Goal: Information Seeking & Learning: Find contact information

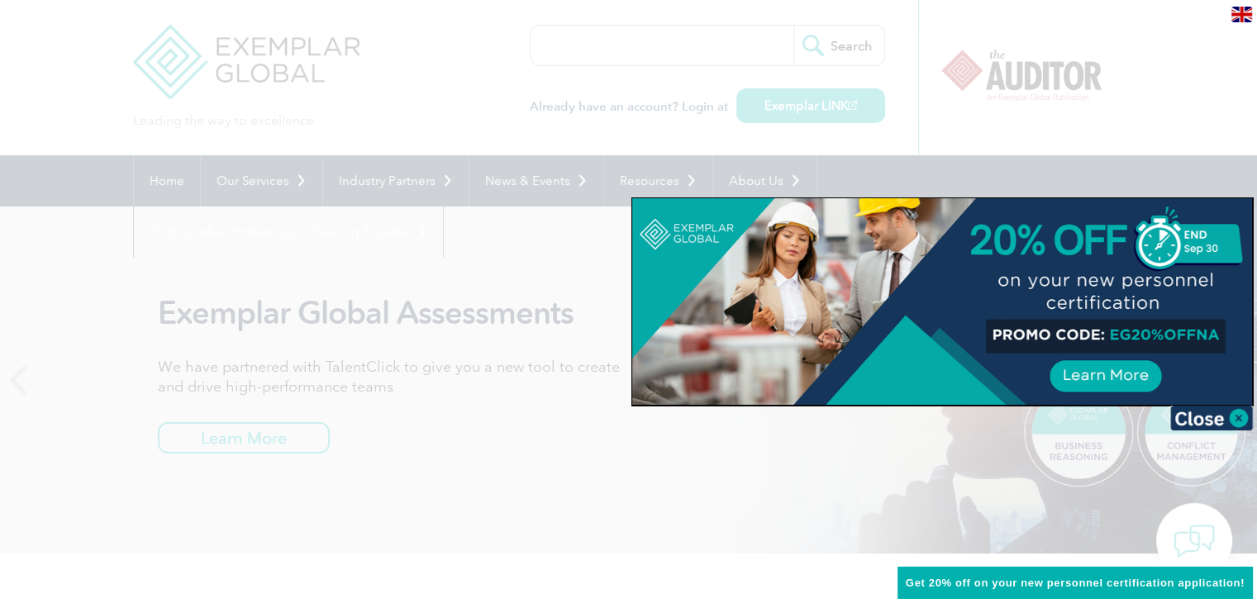
click at [1001, 131] on div at bounding box center [628, 301] width 1257 height 603
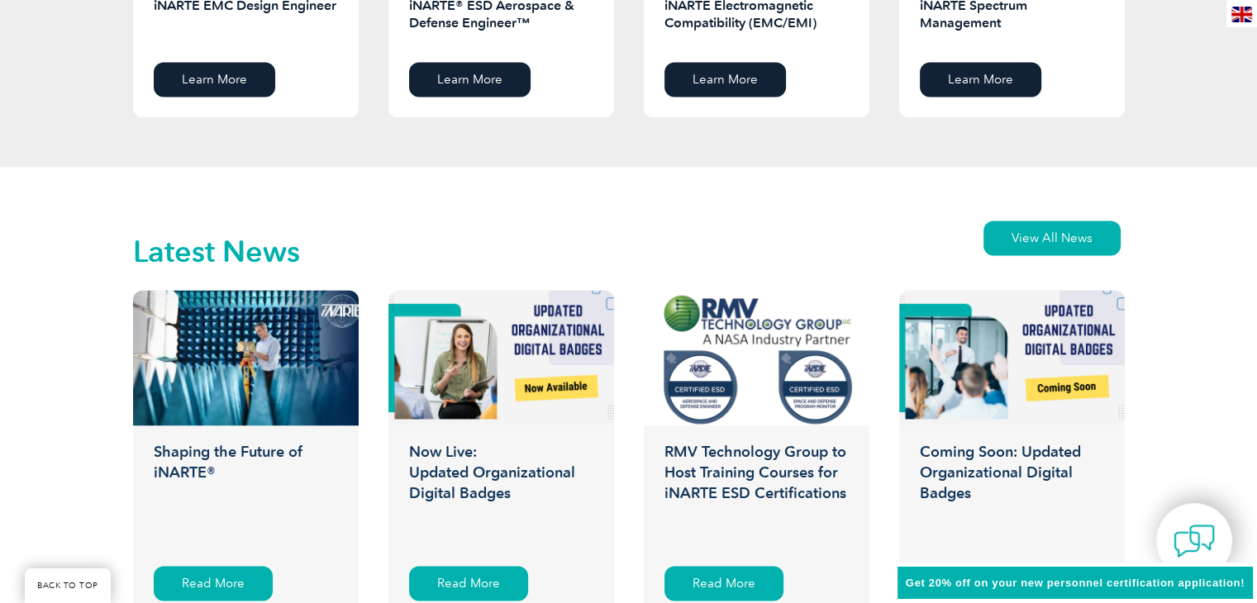
scroll to position [3932, 0]
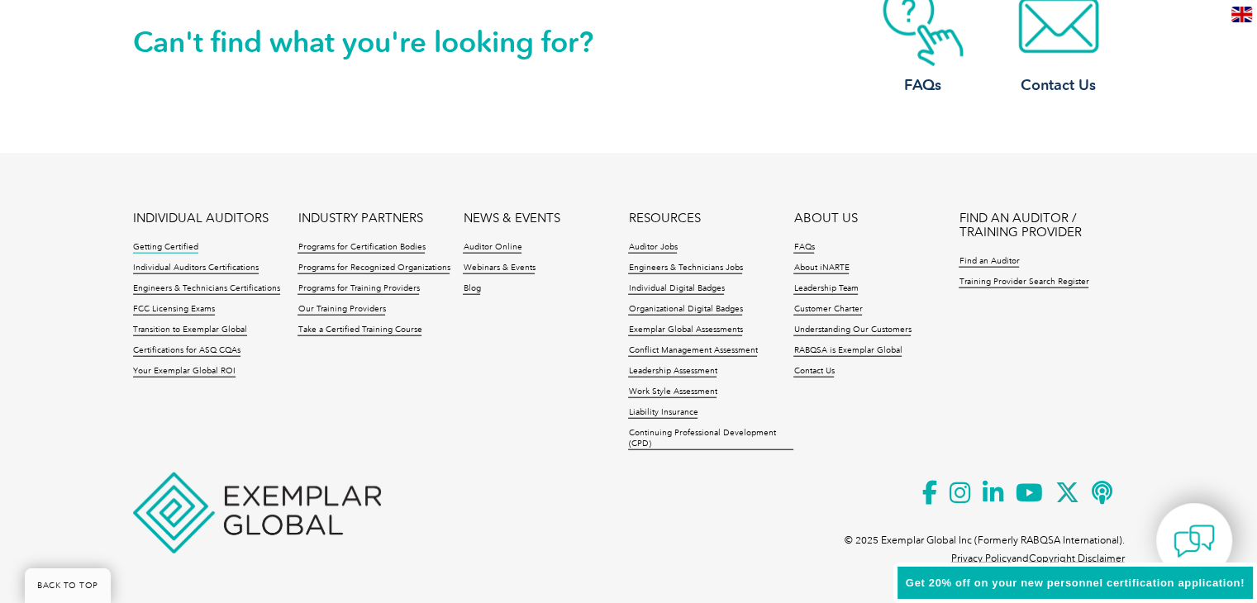
click at [188, 250] on link "Getting Certified" at bounding box center [165, 248] width 65 height 12
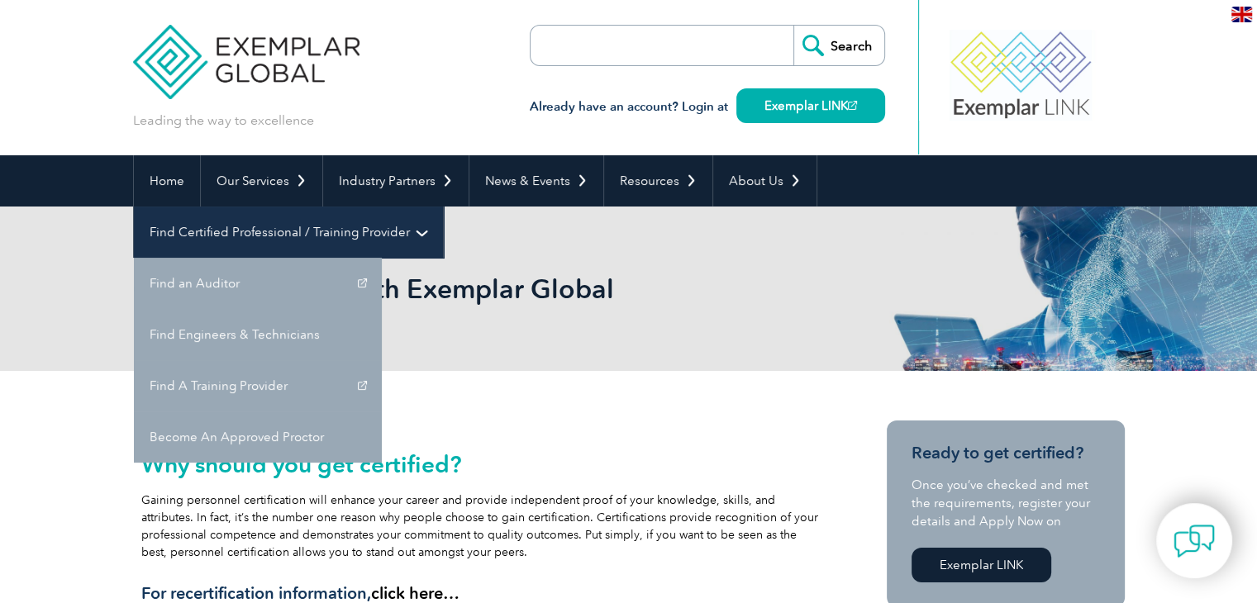
click at [443, 207] on link "Find Certified Professional / Training Provider" at bounding box center [288, 232] width 309 height 51
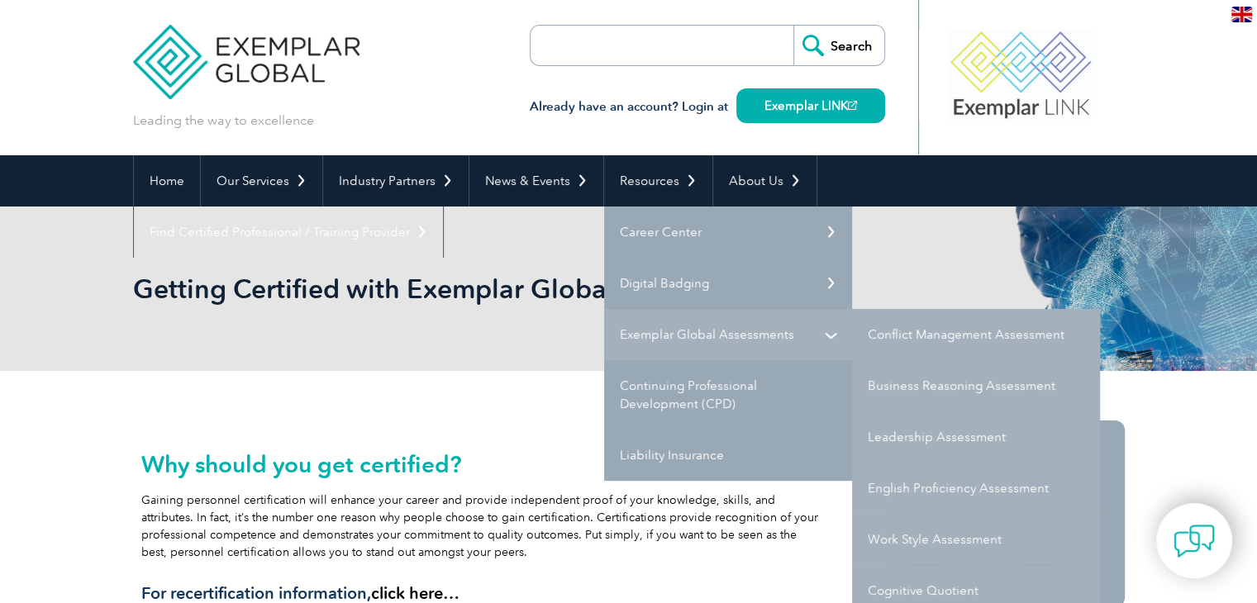
click at [793, 323] on link "Exemplar Global Assessments" at bounding box center [728, 334] width 248 height 51
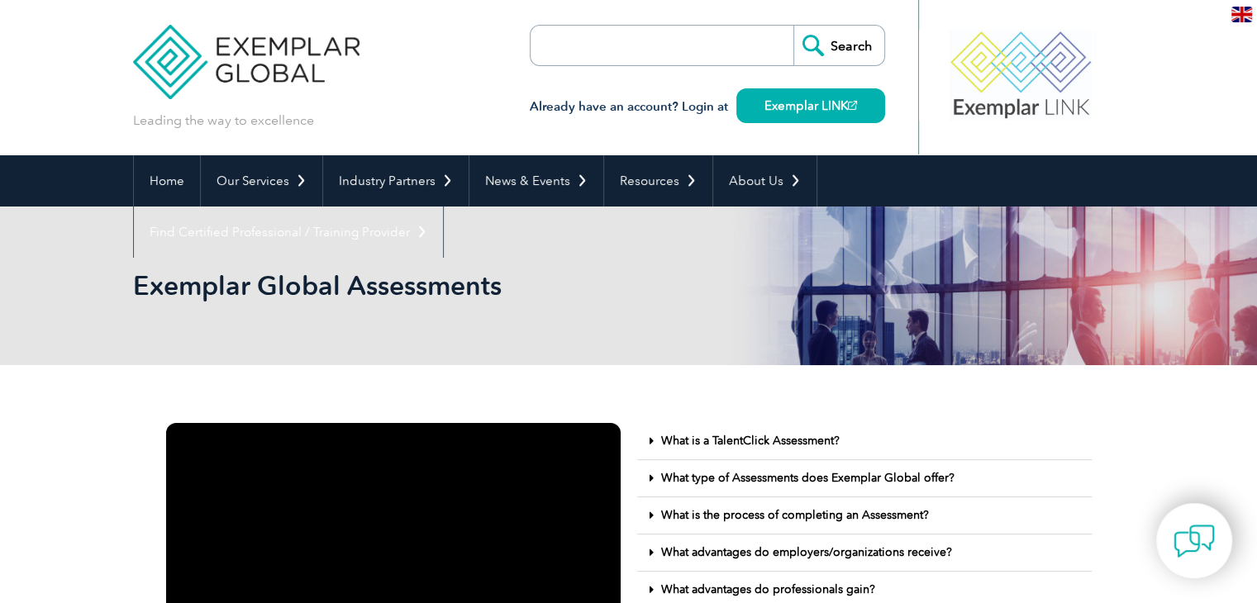
click at [1244, 18] on img at bounding box center [1242, 15] width 21 height 16
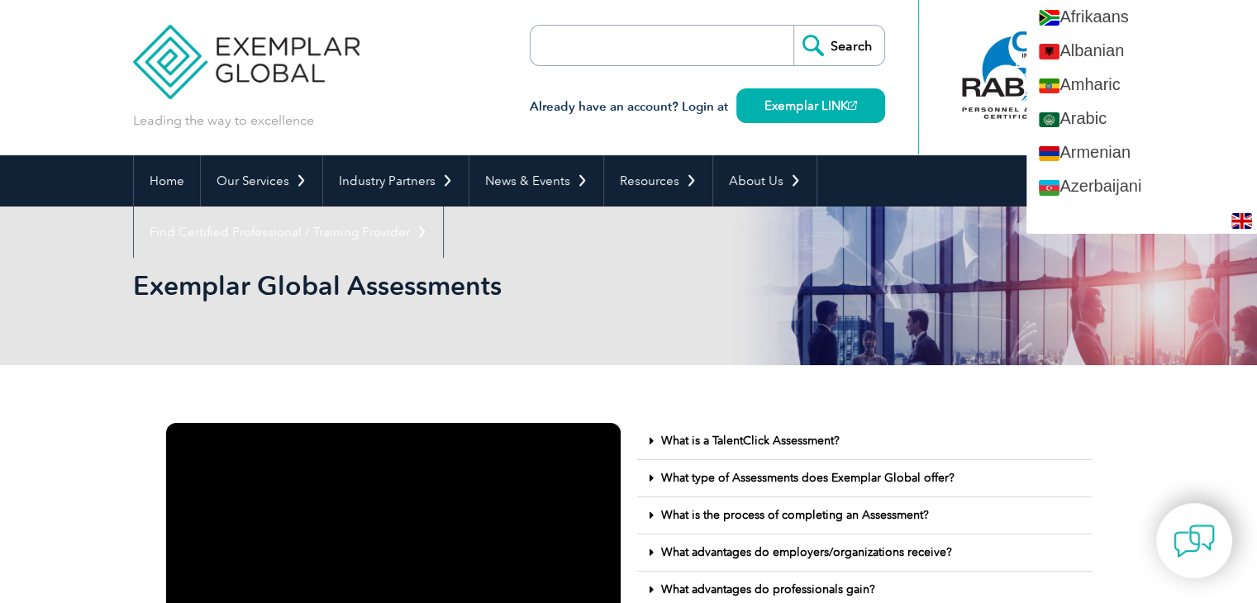
click at [701, 113] on h3 "Already have an account? Login at Exemplar LINK" at bounding box center [707, 107] width 355 height 21
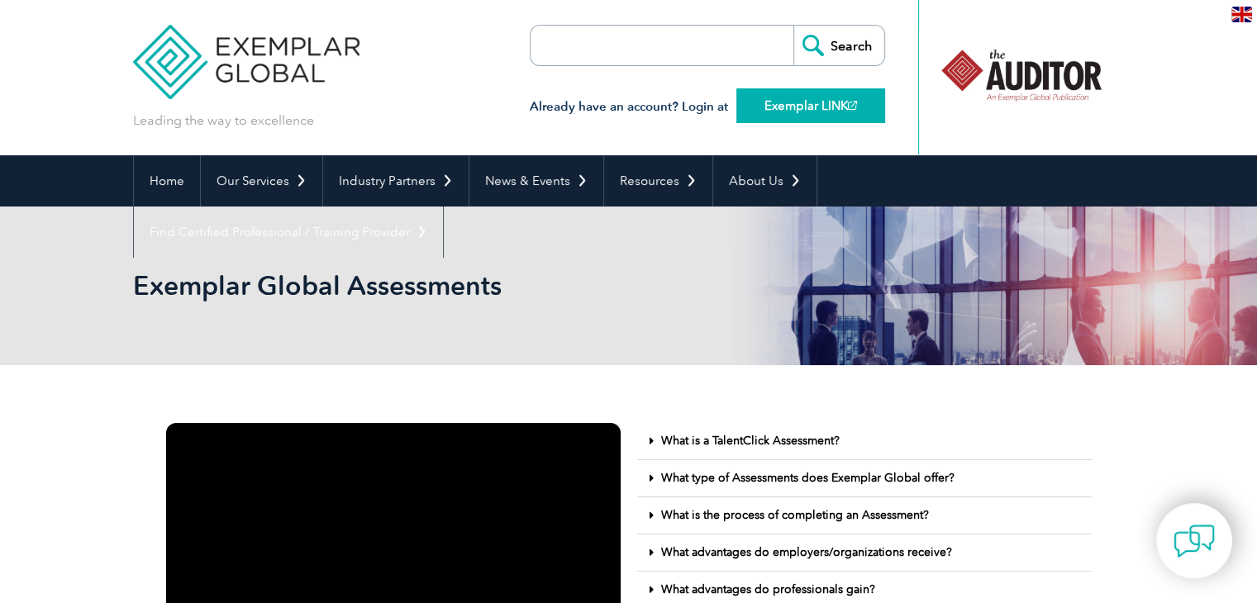
click at [776, 100] on link "Exemplar LINK" at bounding box center [810, 105] width 149 height 35
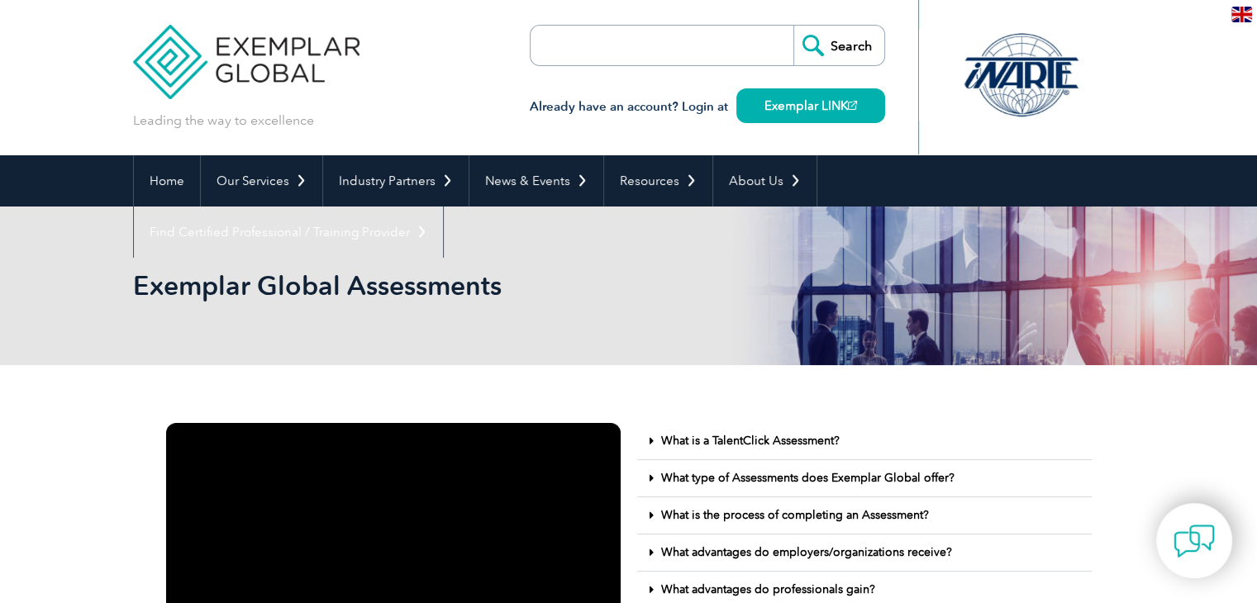
click at [284, 47] on img at bounding box center [246, 49] width 227 height 99
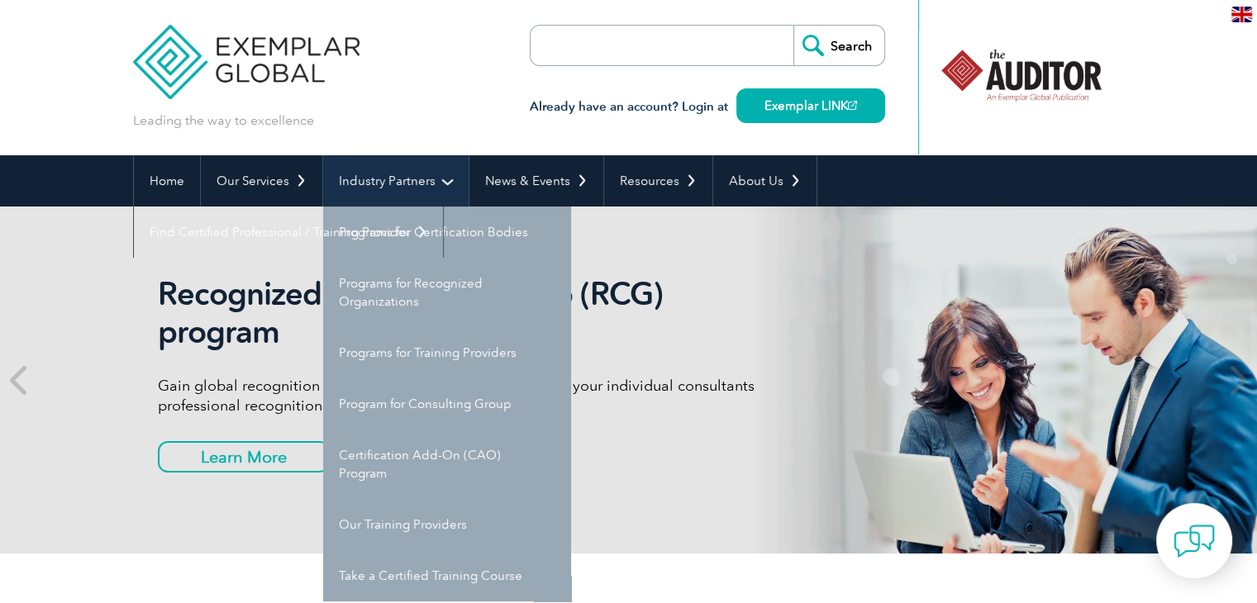
click at [389, 182] on link "Industry Partners" at bounding box center [395, 180] width 145 height 51
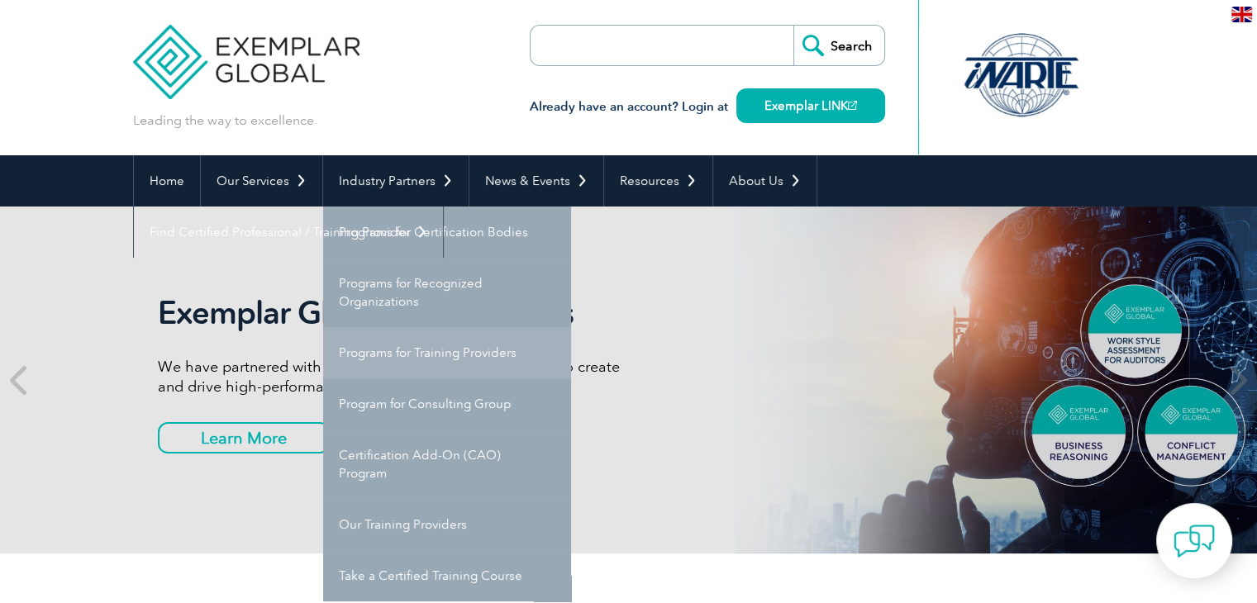
click at [427, 360] on link "Programs for Training Providers" at bounding box center [447, 352] width 248 height 51
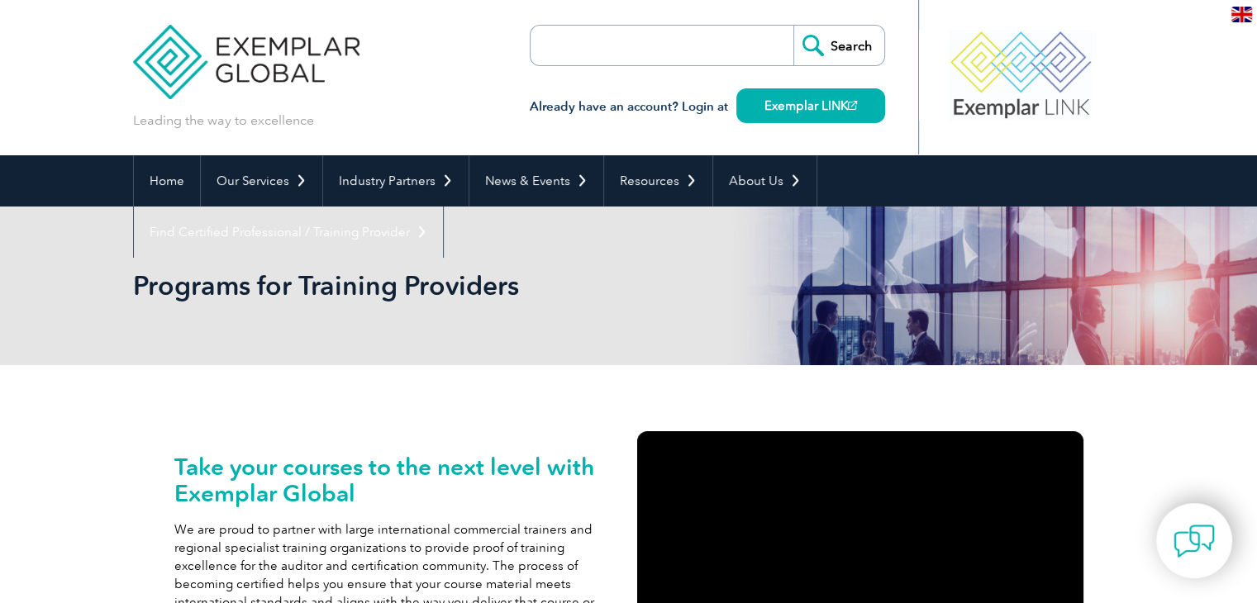
click at [1022, 79] on div at bounding box center [1021, 75] width 164 height 91
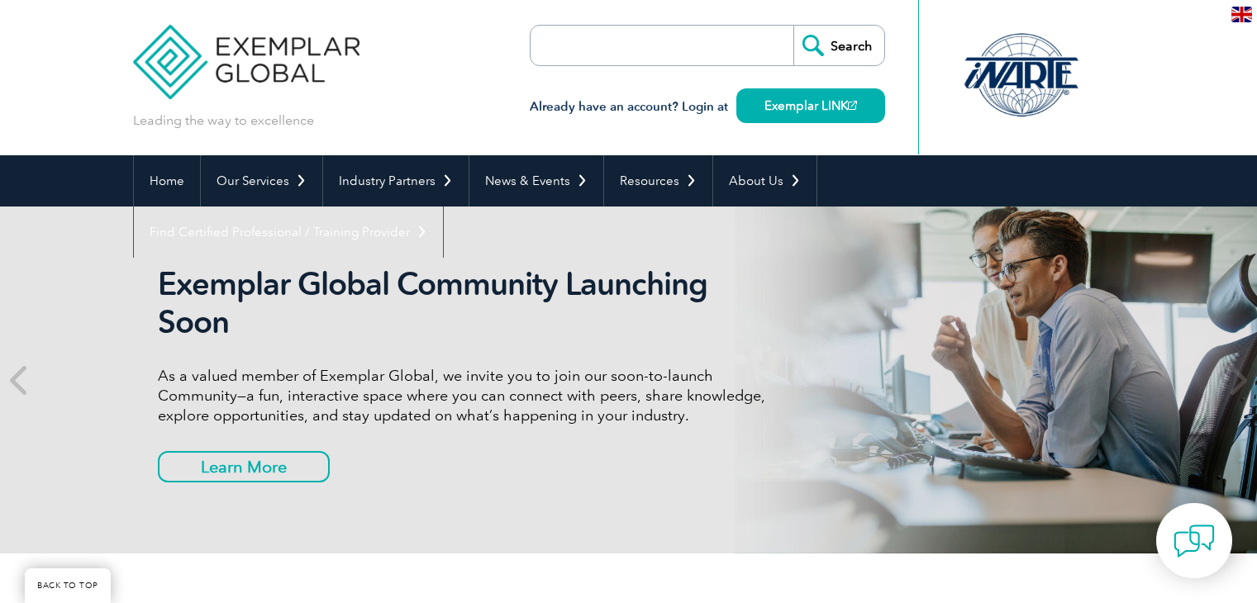
scroll to position [3932, 0]
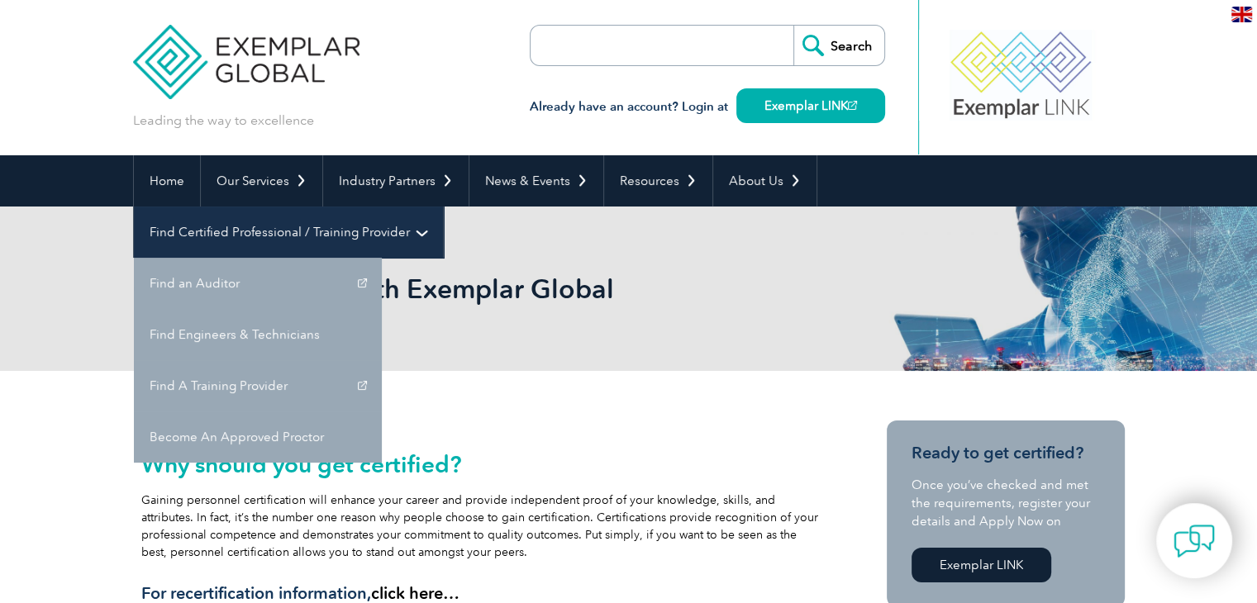
click at [443, 207] on link "Find Certified Professional / Training Provider" at bounding box center [288, 232] width 309 height 51
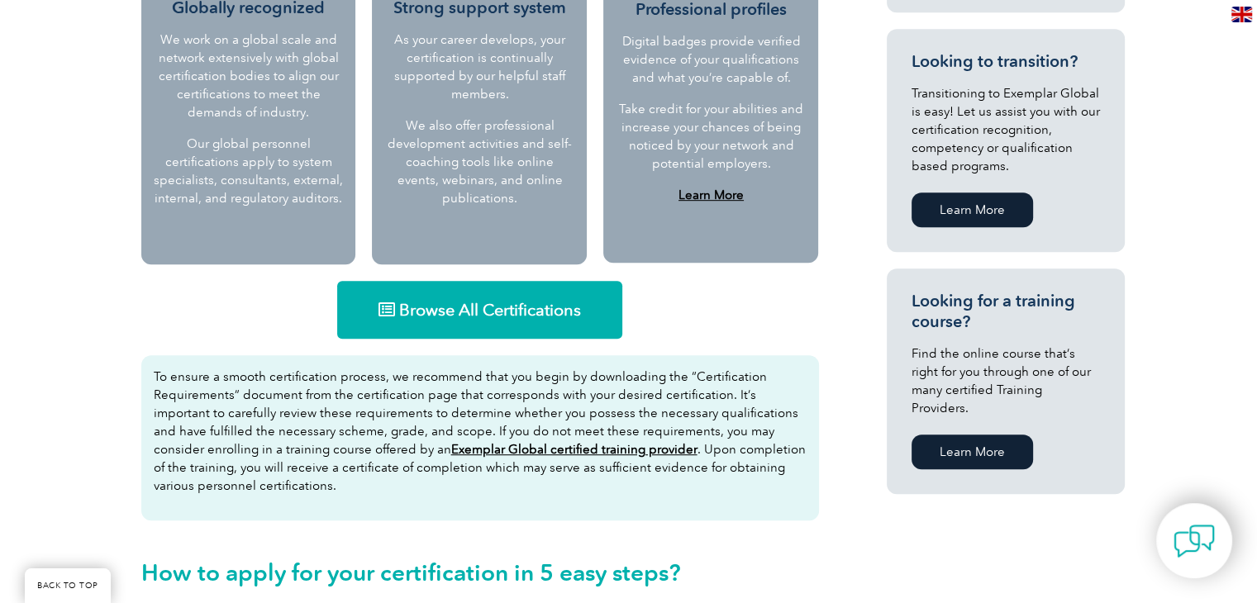
scroll to position [886, 0]
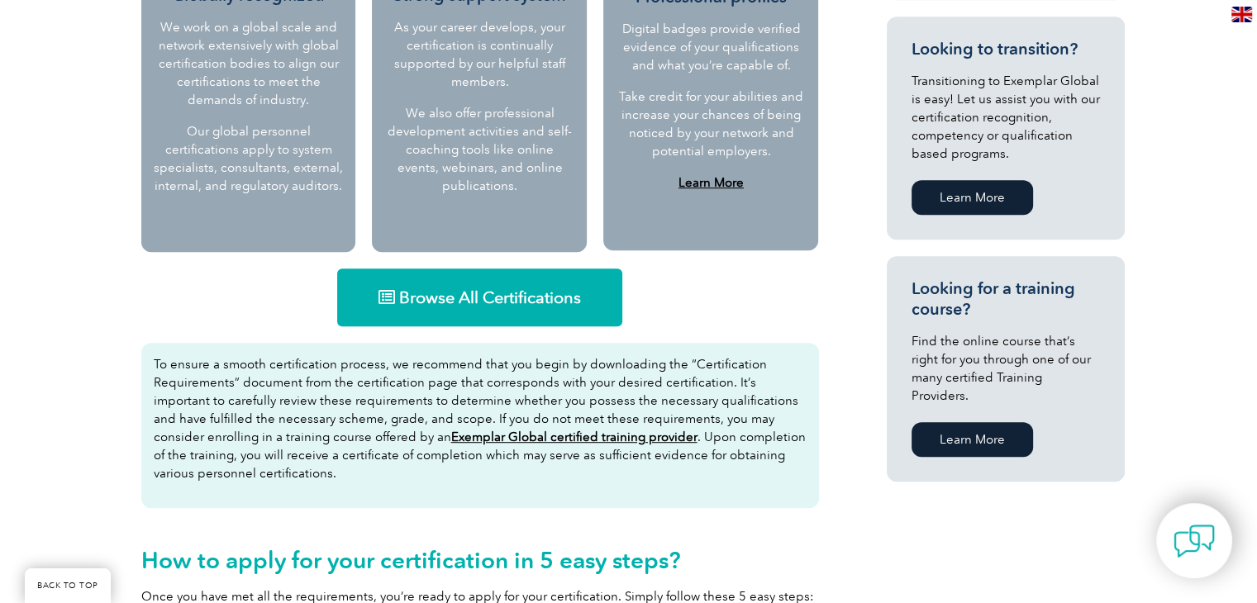
click at [470, 303] on span "Browse All Certifications" at bounding box center [490, 297] width 182 height 17
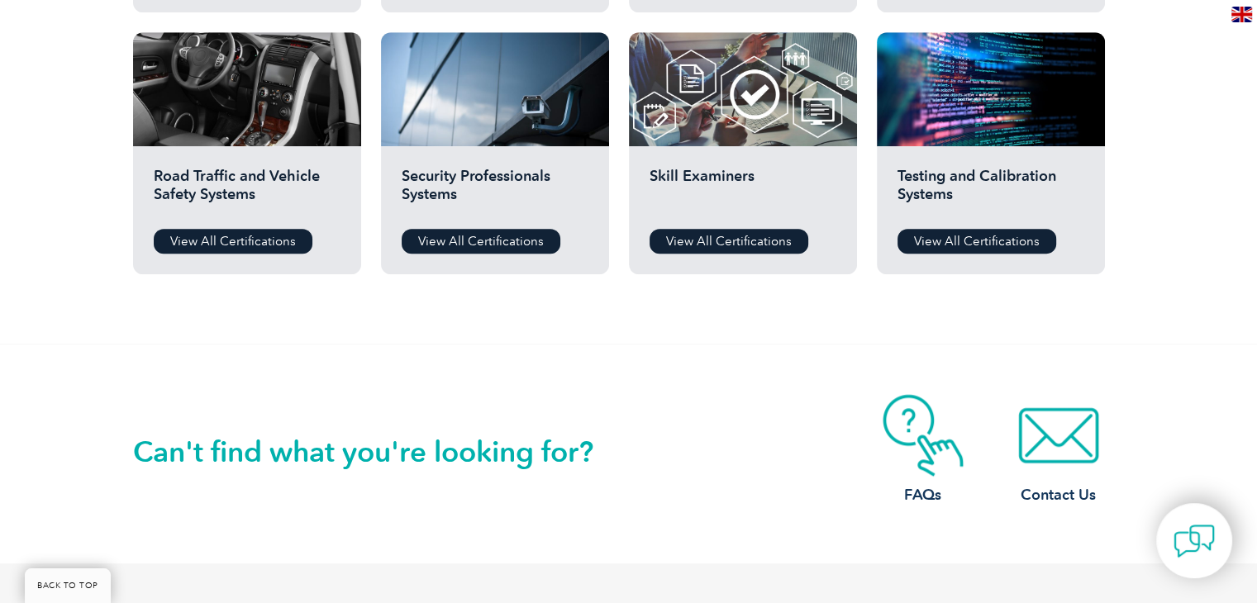
scroll to position [1789, 0]
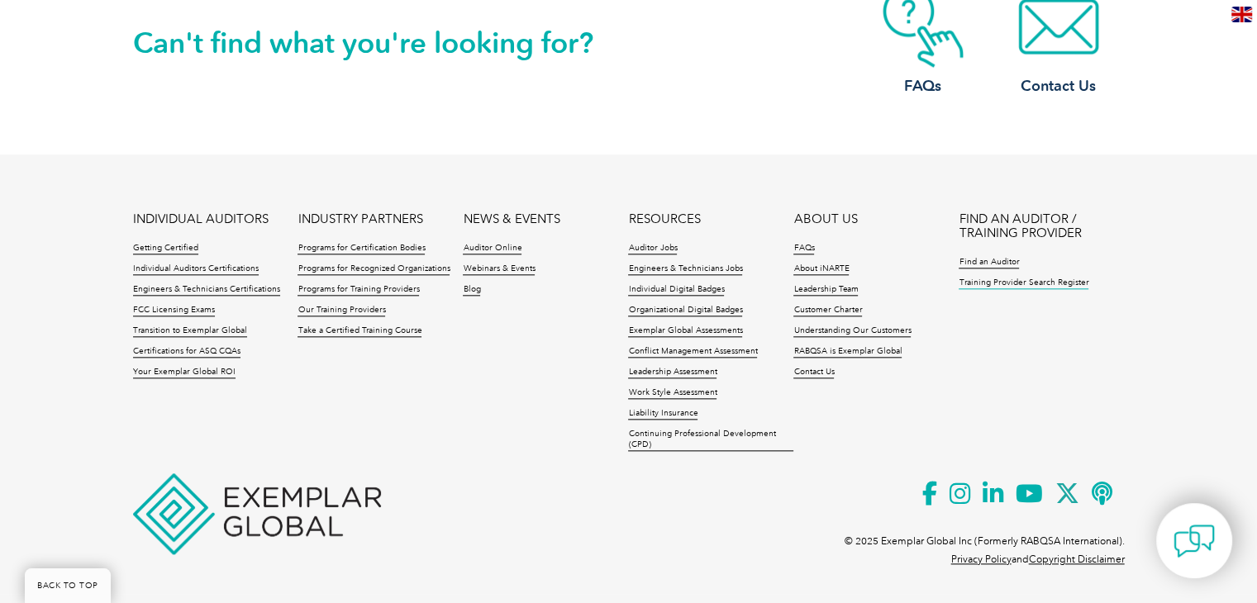
click at [1023, 282] on link "Training Provider Search Register" at bounding box center [1024, 284] width 130 height 12
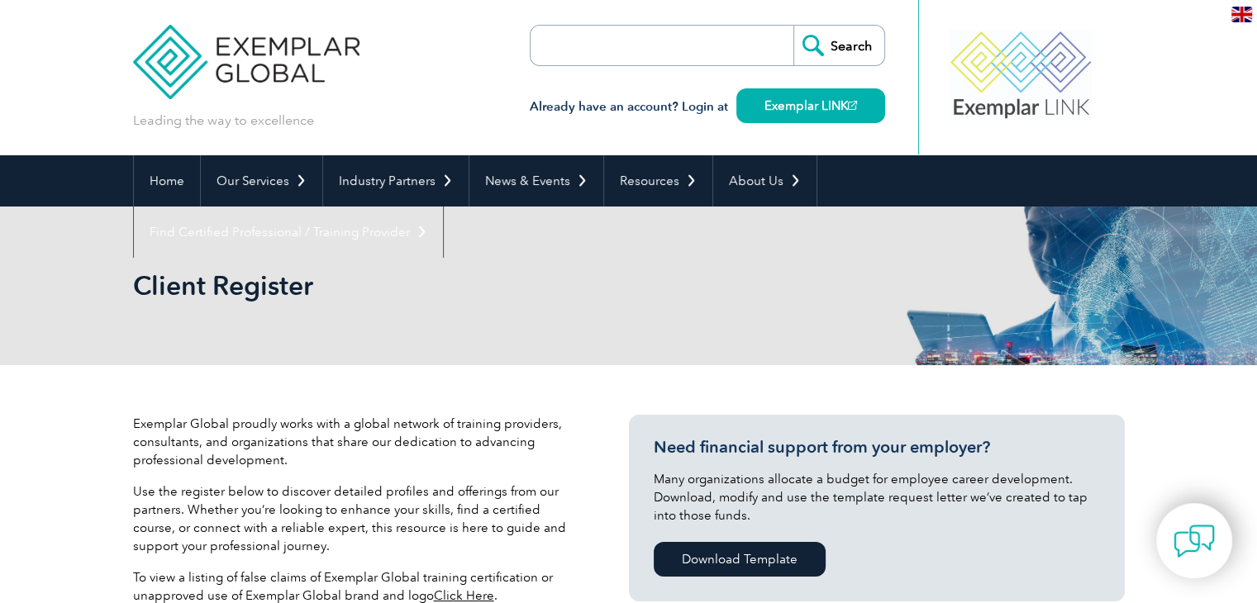
click at [674, 54] on input "search" at bounding box center [626, 46] width 174 height 40
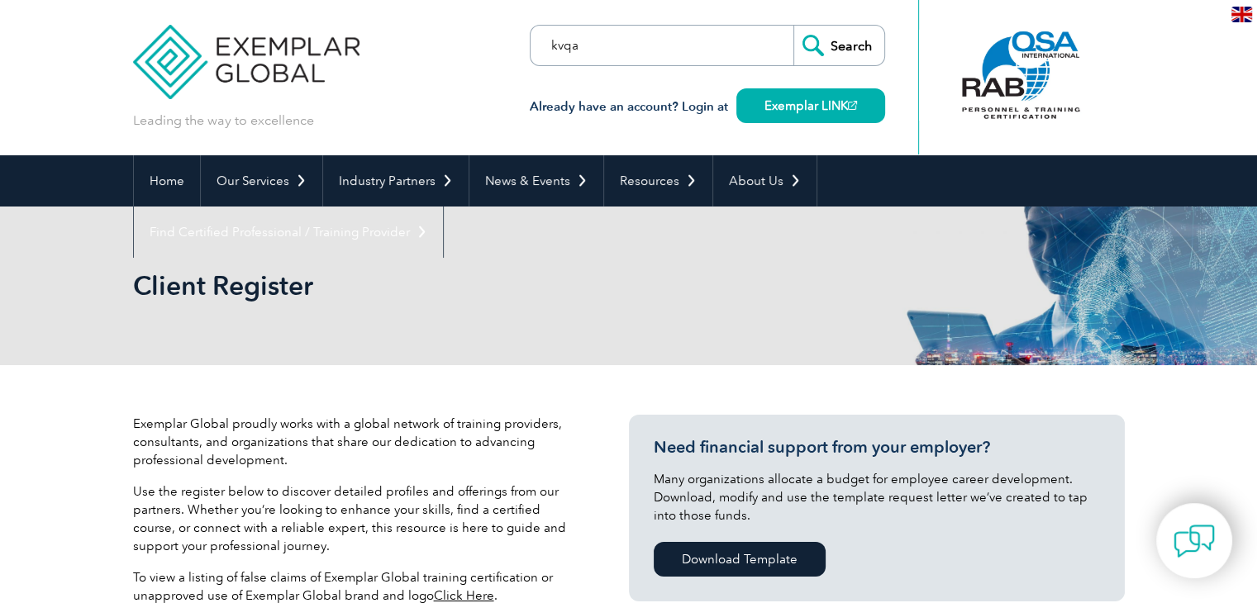
type input "kvqa"
click at [793, 26] on input "Search" at bounding box center [838, 46] width 91 height 40
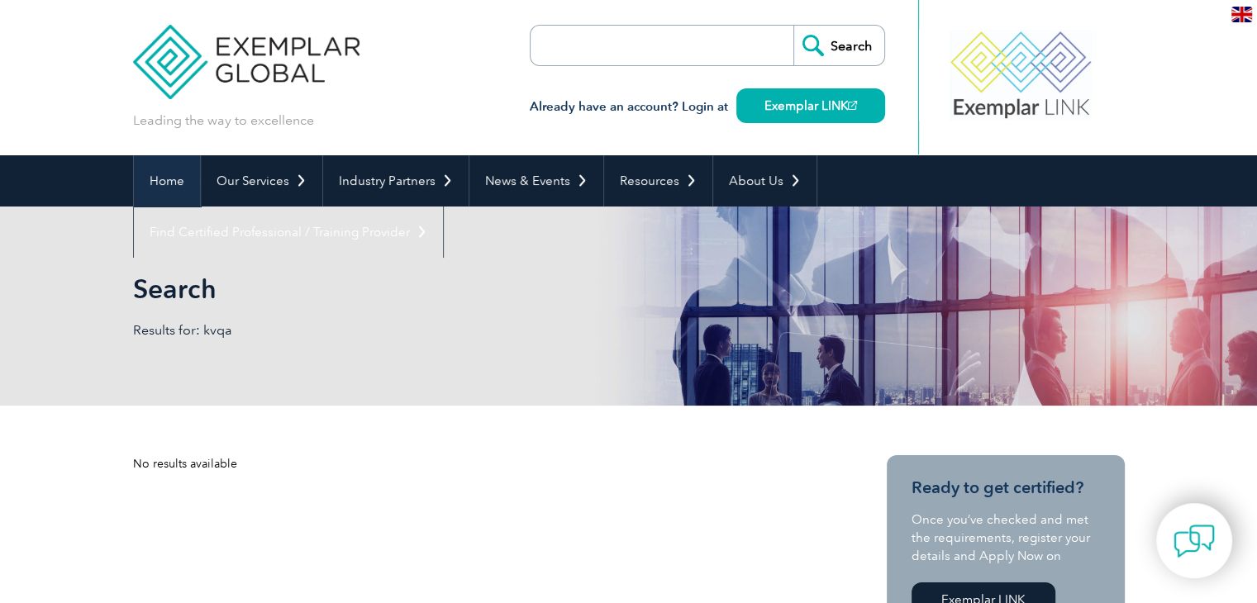
click at [172, 177] on link "Home" at bounding box center [167, 180] width 66 height 51
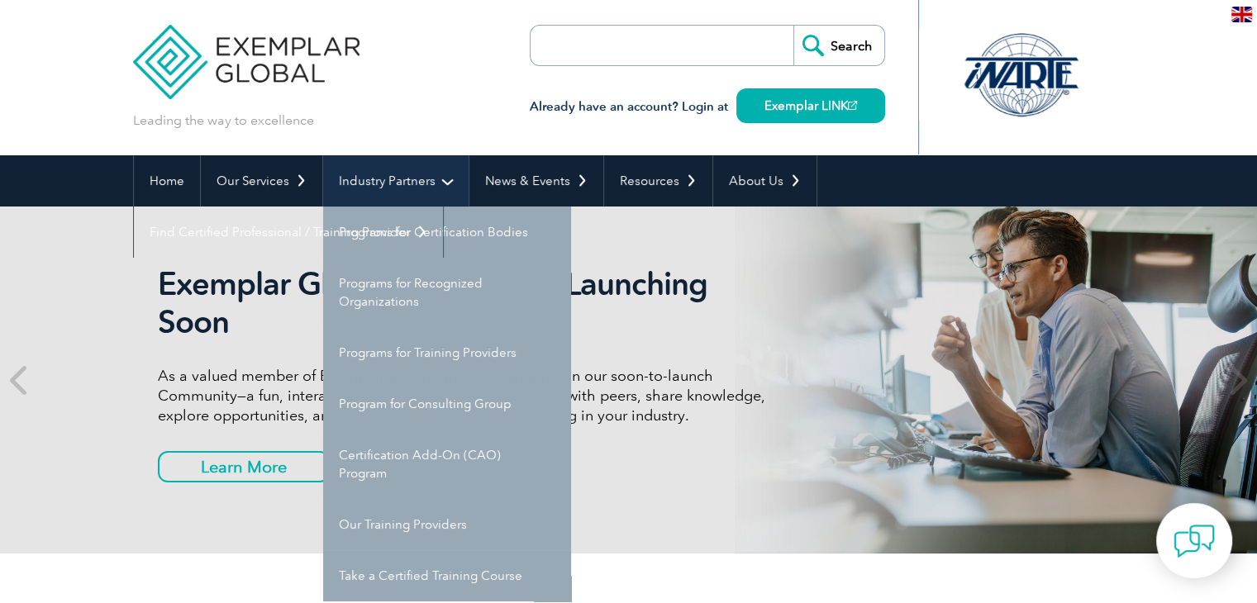
click at [412, 191] on link "Industry Partners" at bounding box center [395, 180] width 145 height 51
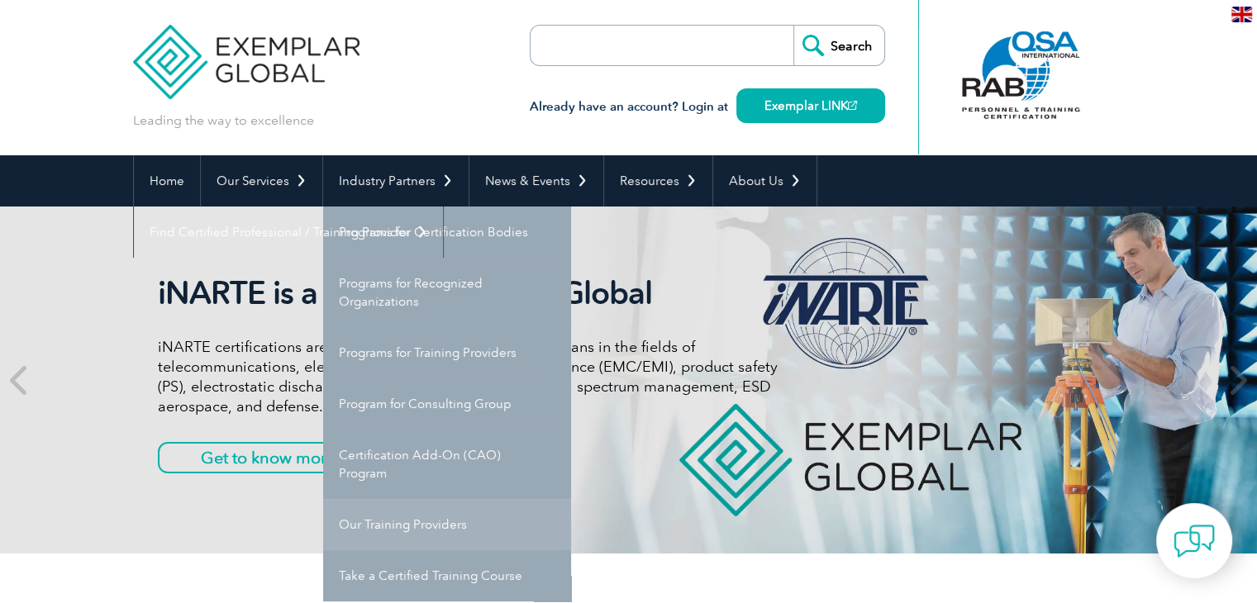
click at [468, 510] on link "Our Training Providers" at bounding box center [447, 524] width 248 height 51
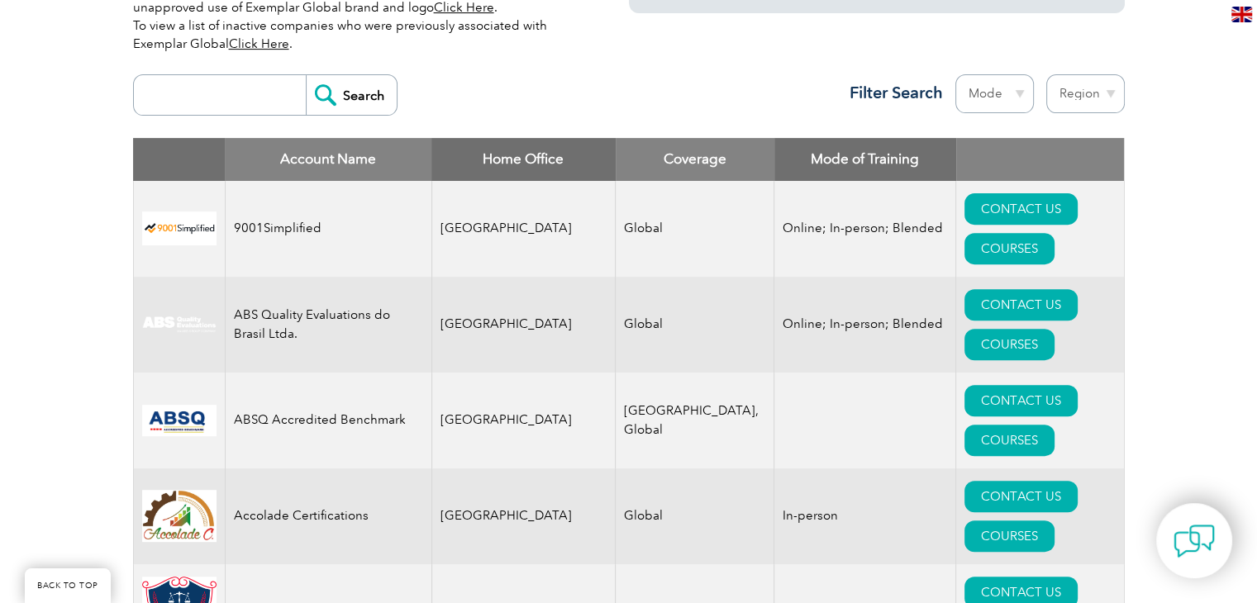
scroll to position [497, 0]
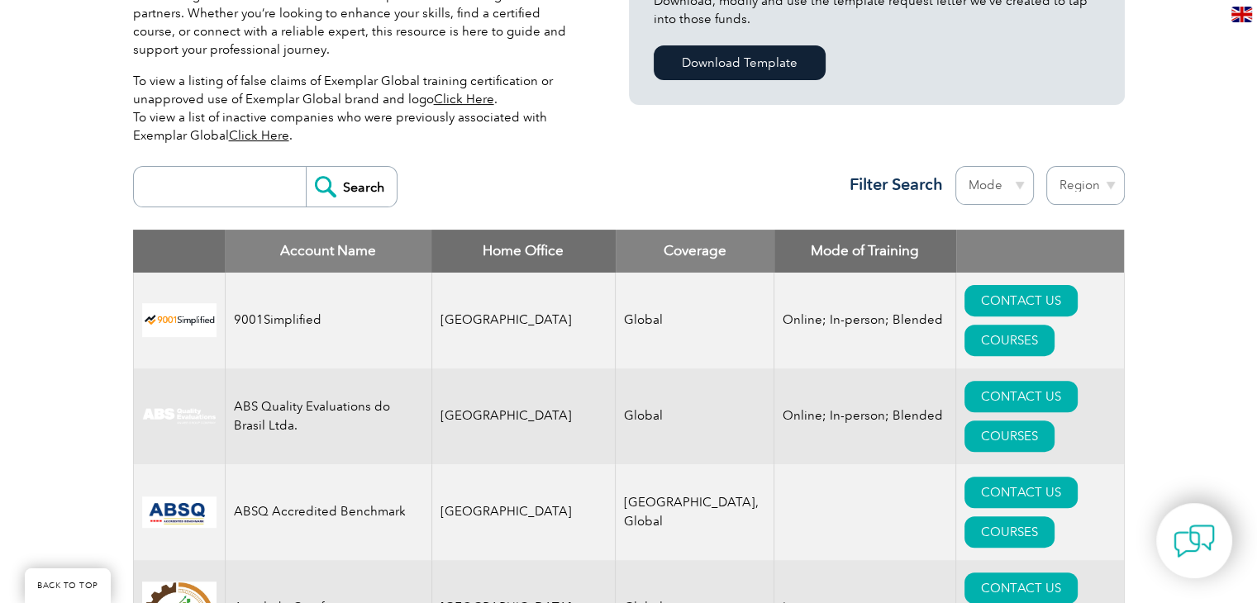
click at [244, 181] on input "search" at bounding box center [224, 187] width 164 height 40
type input "skedmia"
click at [306, 167] on input "Search" at bounding box center [351, 187] width 91 height 40
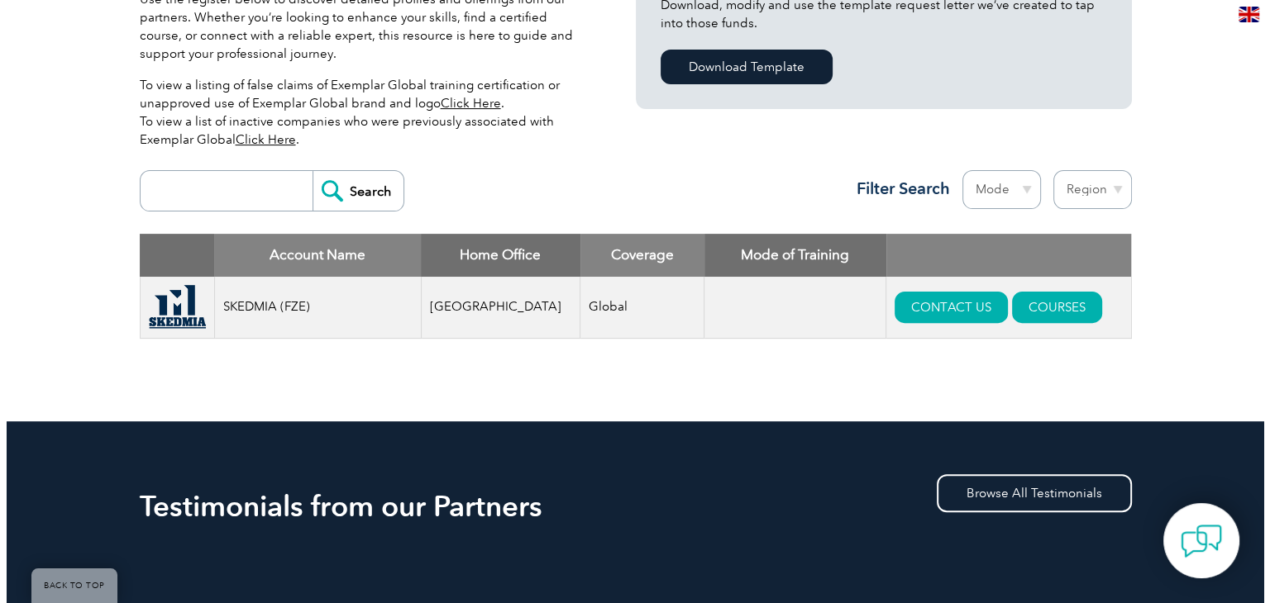
scroll to position [496, 0]
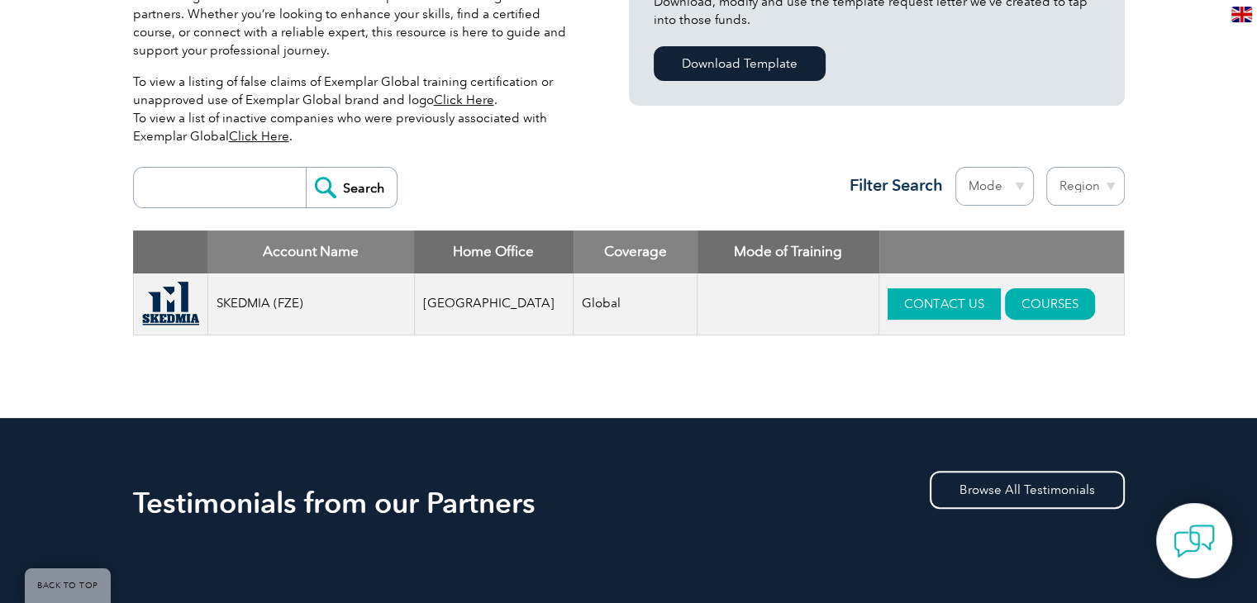
click at [934, 301] on link "CONTACT US" at bounding box center [944, 303] width 113 height 31
click at [1037, 296] on link "COURSES" at bounding box center [1050, 303] width 90 height 31
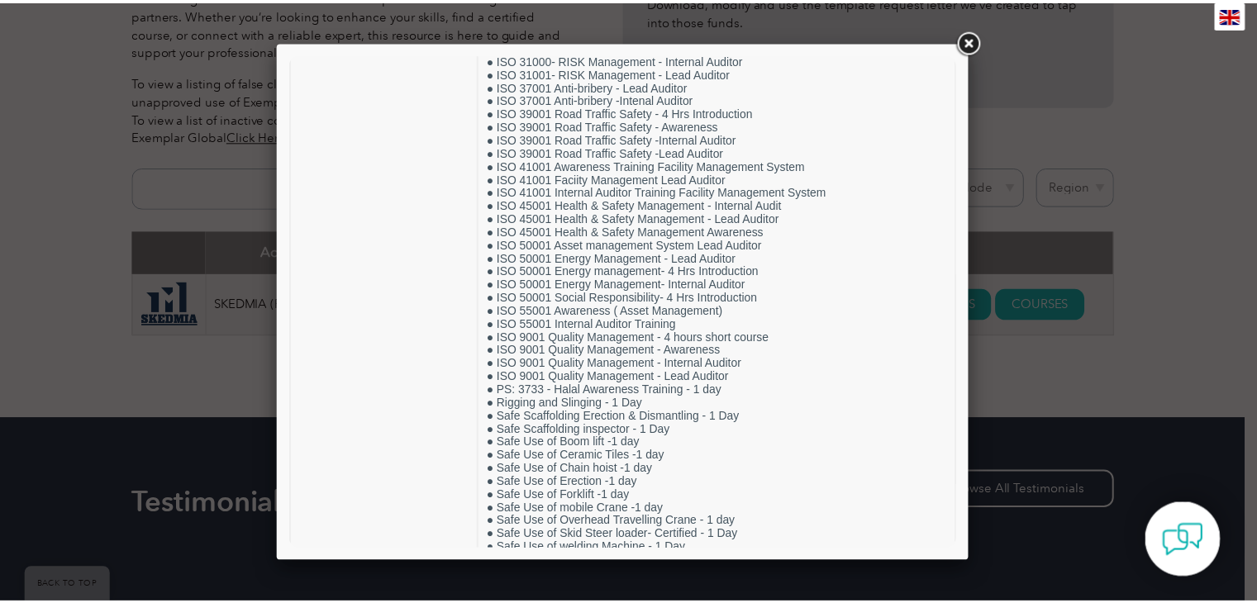
scroll to position [2305, 0]
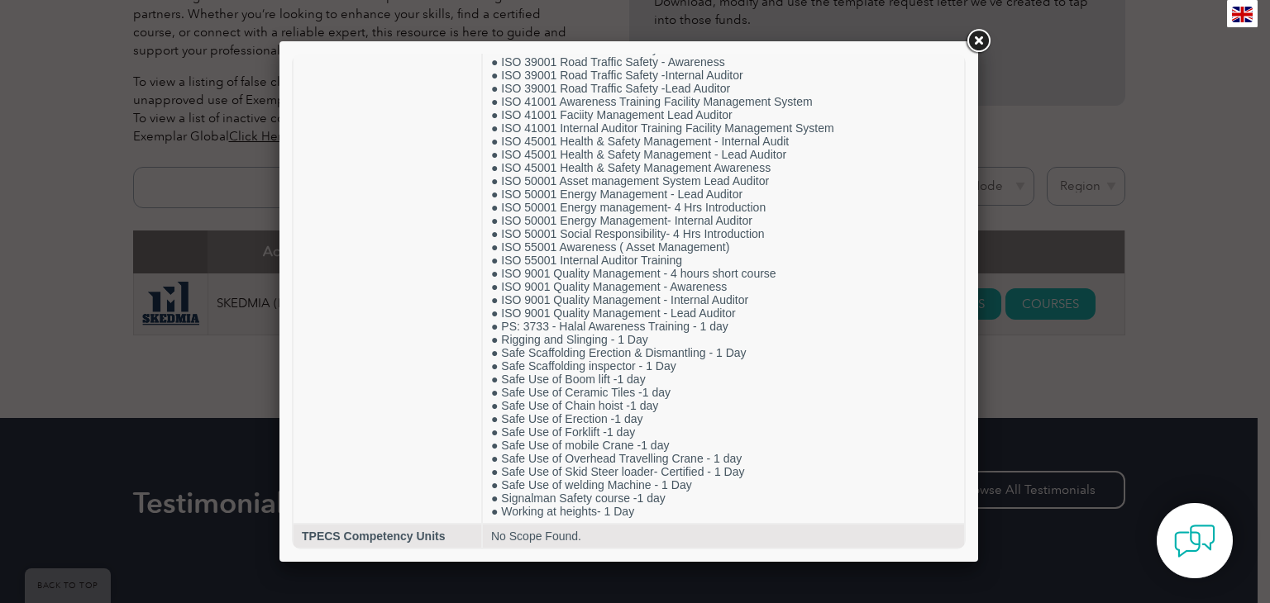
click at [982, 37] on link at bounding box center [978, 41] width 30 height 30
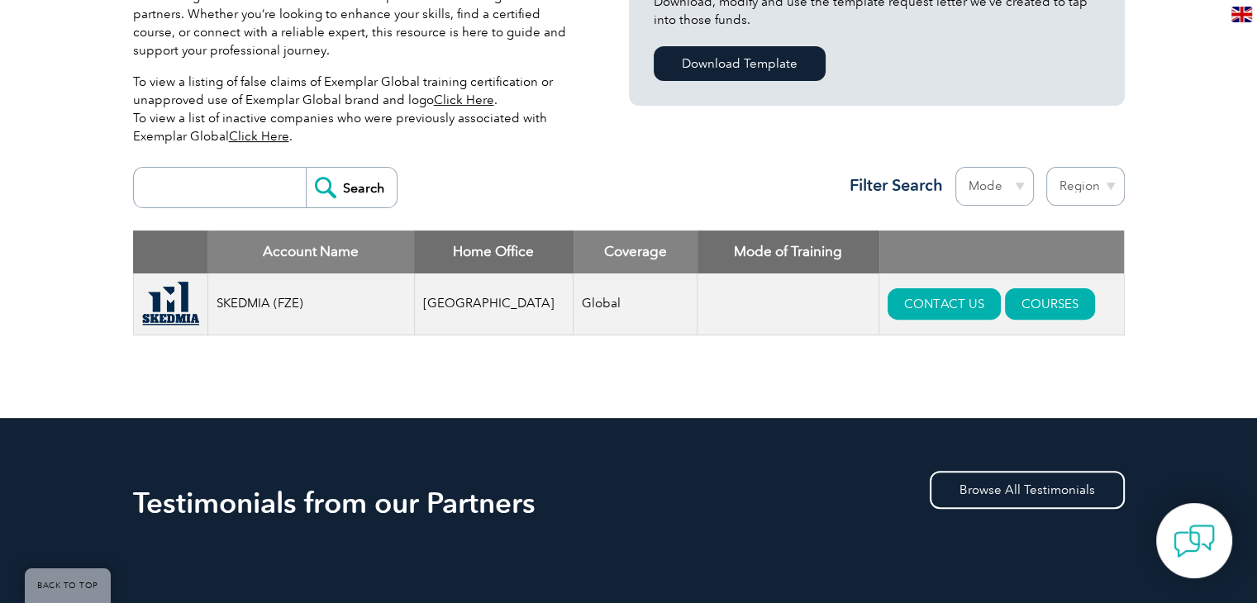
click at [261, 186] on input "search" at bounding box center [224, 188] width 164 height 40
type input "kvqa"
click at [306, 168] on input "Search" at bounding box center [351, 188] width 91 height 40
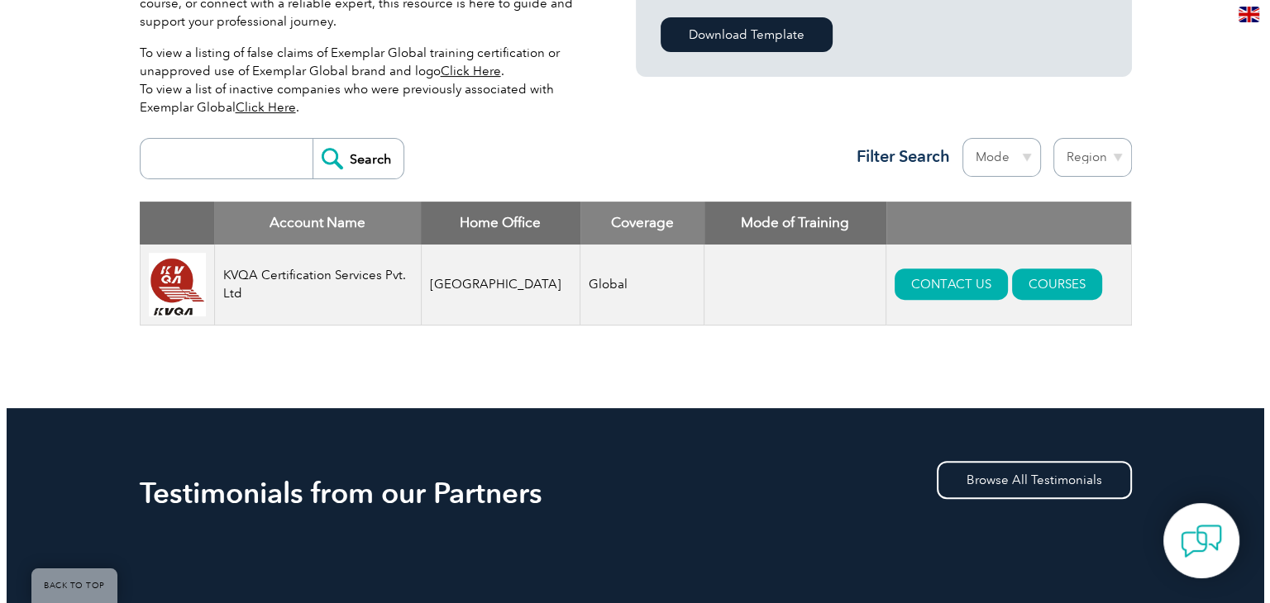
scroll to position [529, 0]
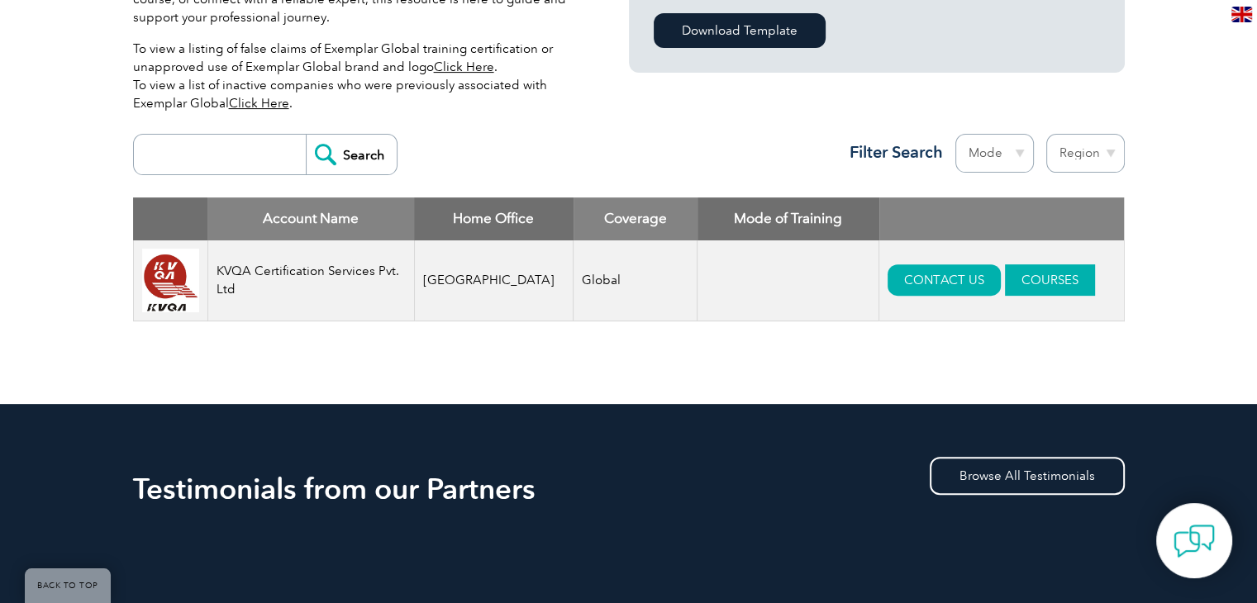
click at [1018, 288] on link "COURSES" at bounding box center [1050, 279] width 90 height 31
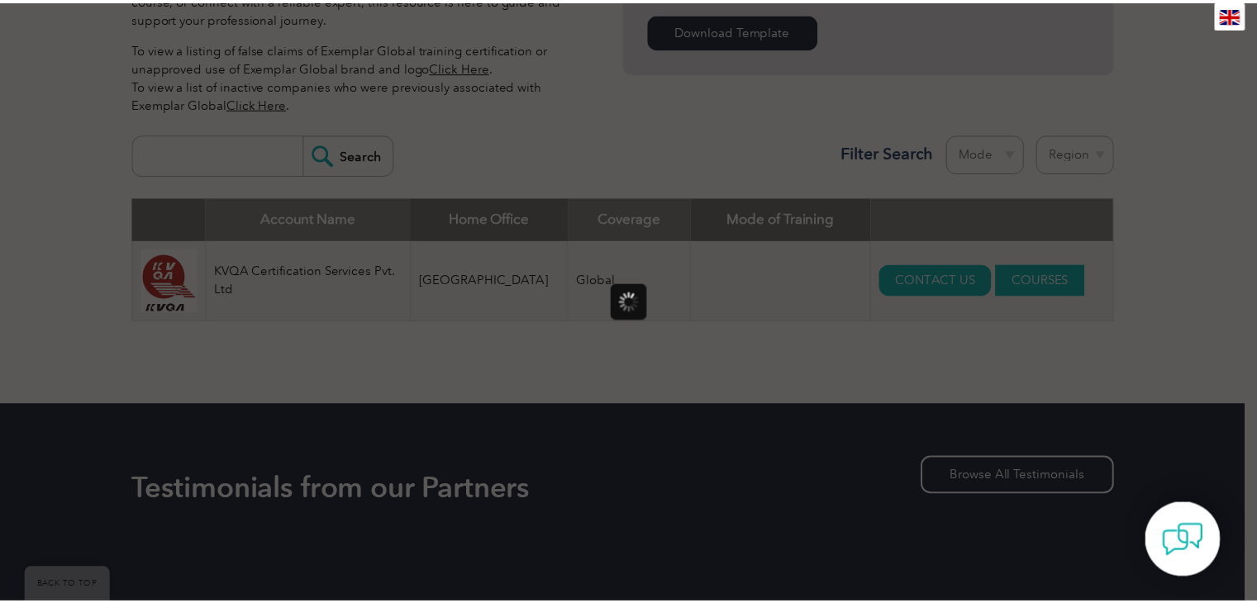
scroll to position [0, 0]
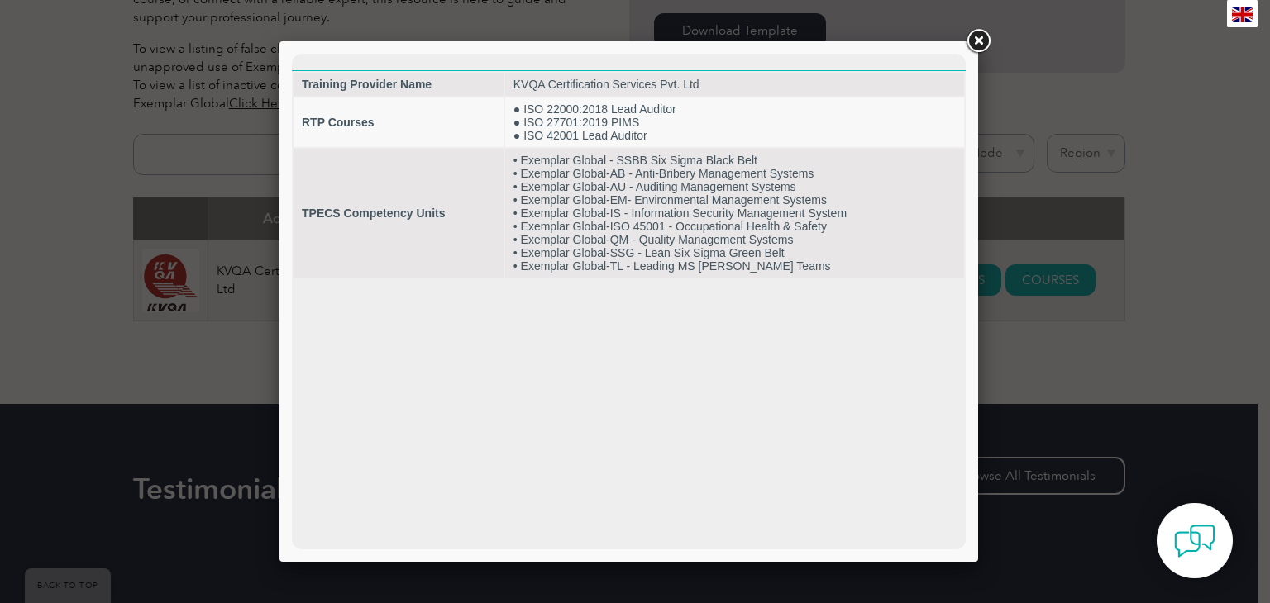
click at [977, 44] on link at bounding box center [978, 41] width 30 height 30
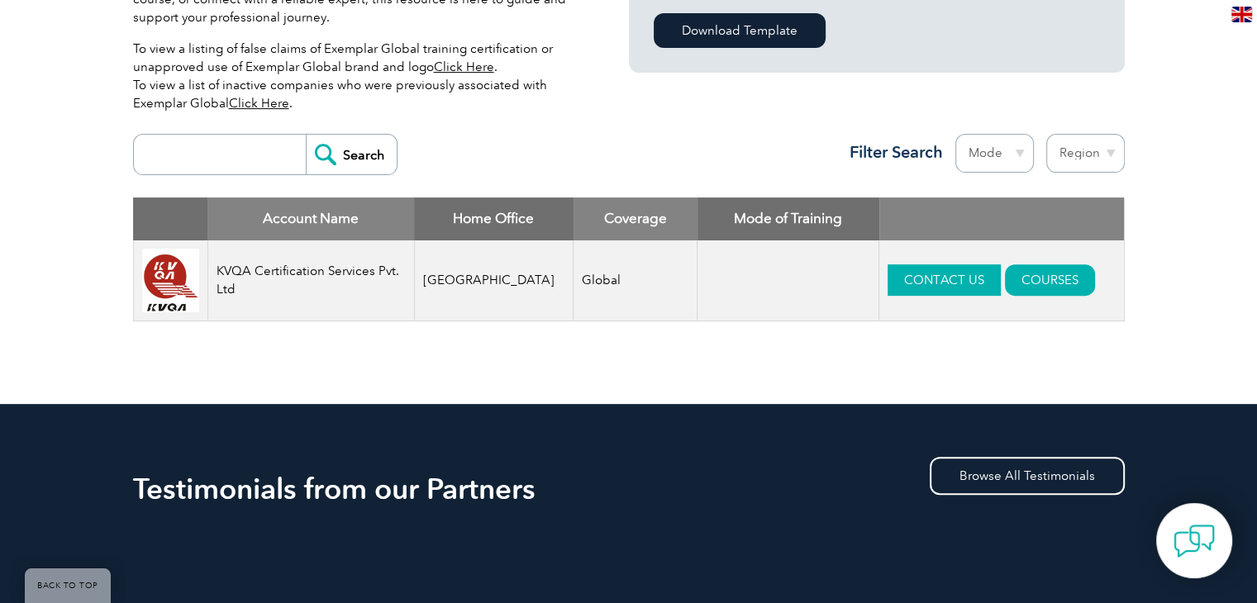
click at [915, 271] on link "CONTACT US" at bounding box center [944, 279] width 113 height 31
